Goal: Task Accomplishment & Management: Use online tool/utility

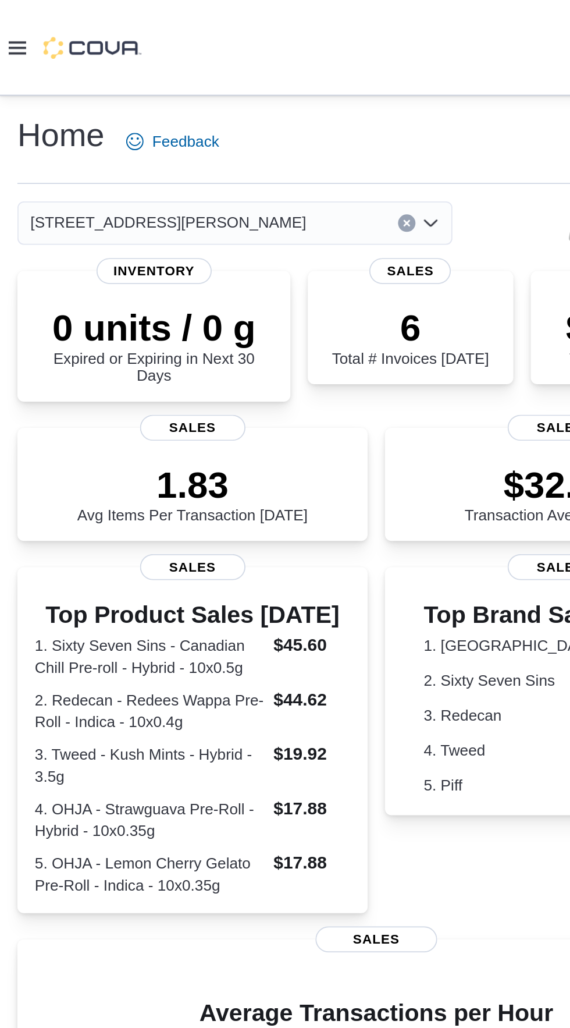
click at [9, 29] on icon at bounding box center [9, 25] width 9 height 9
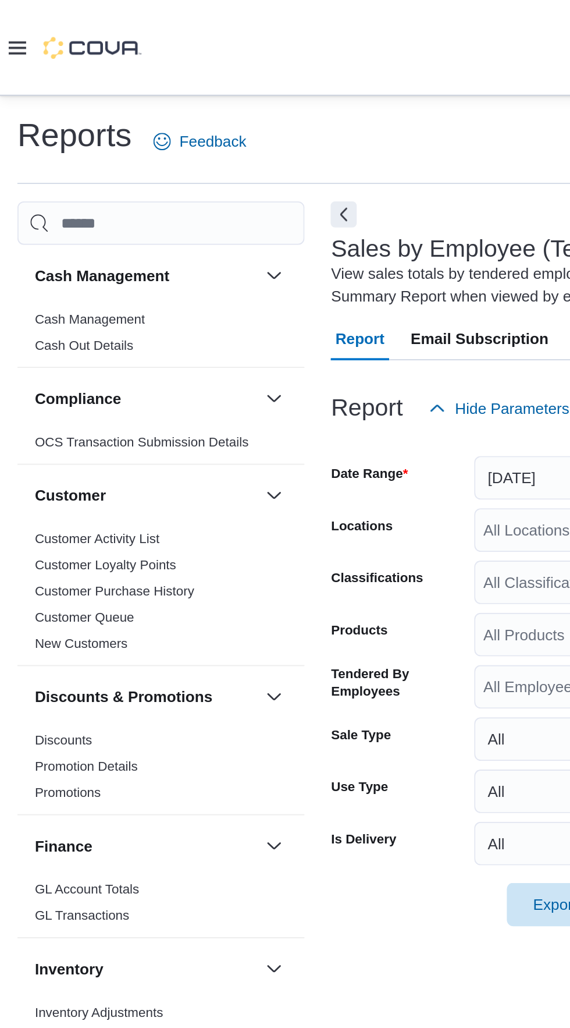
scroll to position [39, 0]
click at [29, 207] on h3 "Compliance" at bounding box center [42, 213] width 46 height 12
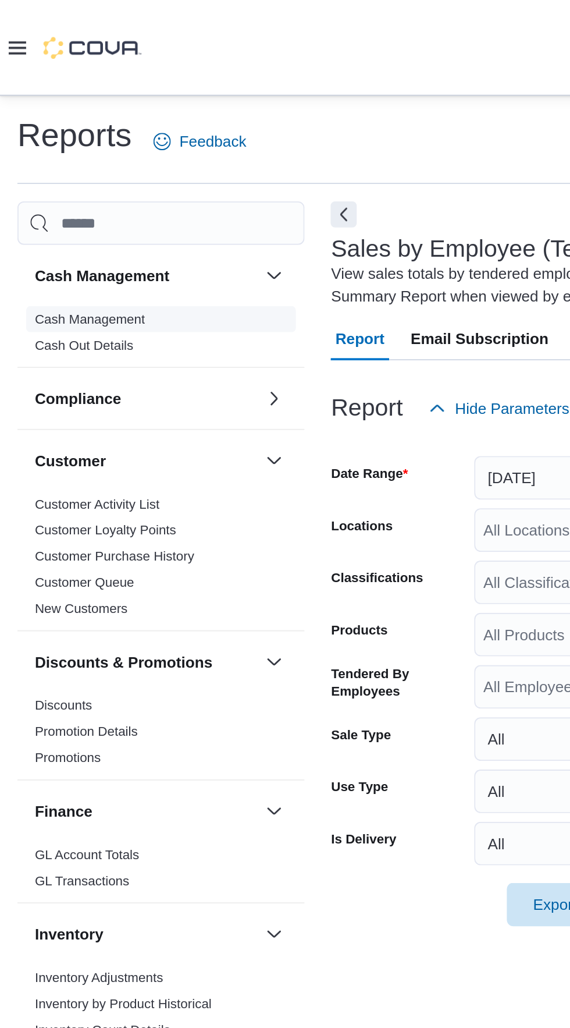
click at [21, 166] on link "Cash Management" at bounding box center [48, 170] width 59 height 8
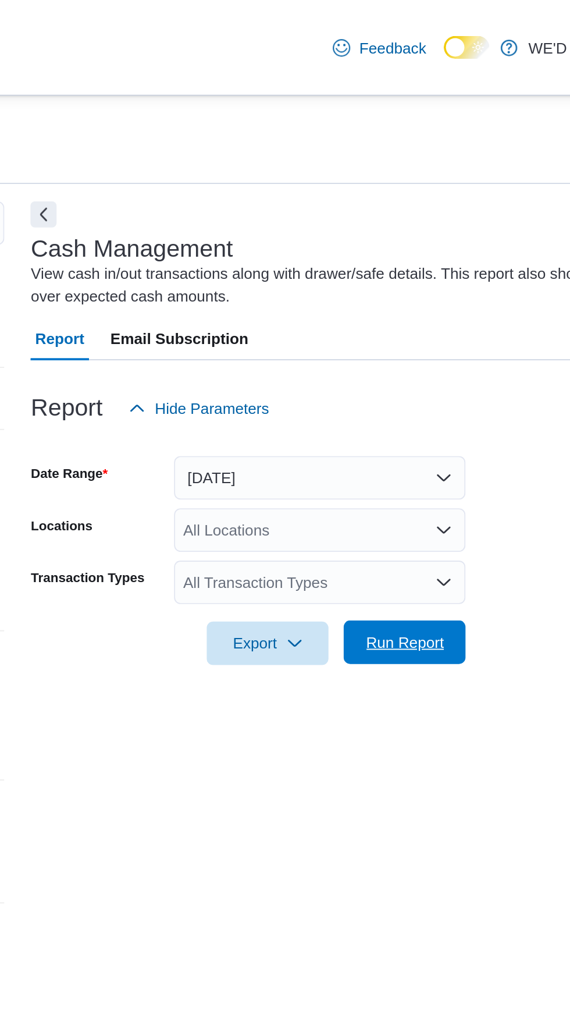
click at [361, 338] on span "Run Report" at bounding box center [378, 344] width 42 height 12
